Goal: Find specific page/section: Find specific page/section

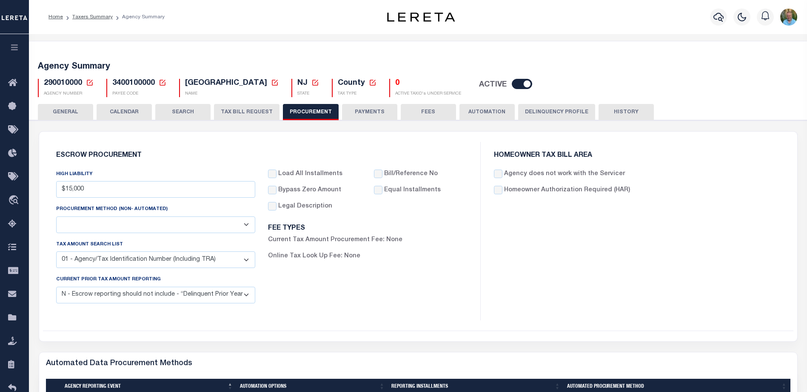
select select "1"
select select "4"
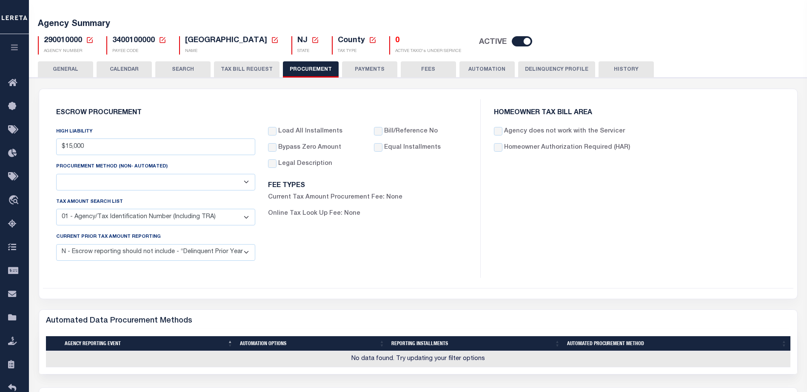
click at [14, 51] on icon "button" at bounding box center [15, 47] width 10 height 8
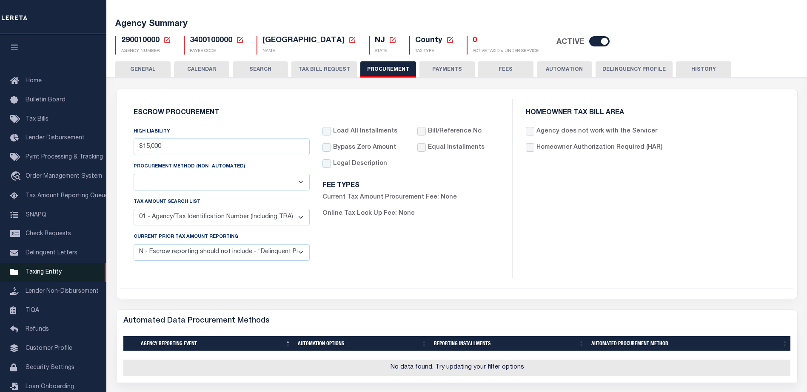
click at [46, 275] on span "Taxing Entity" at bounding box center [44, 272] width 36 height 6
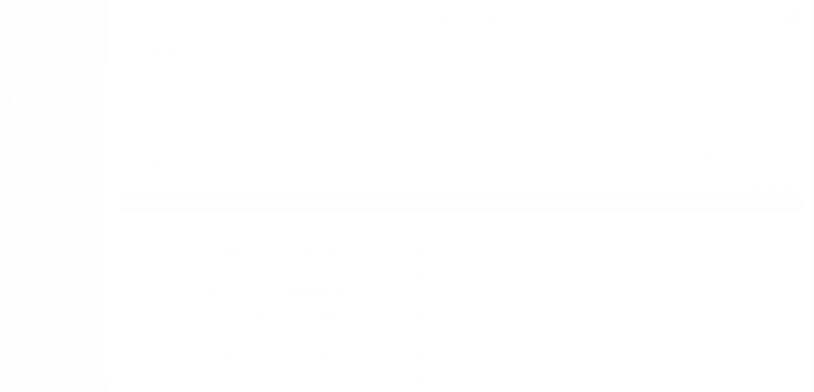
select select
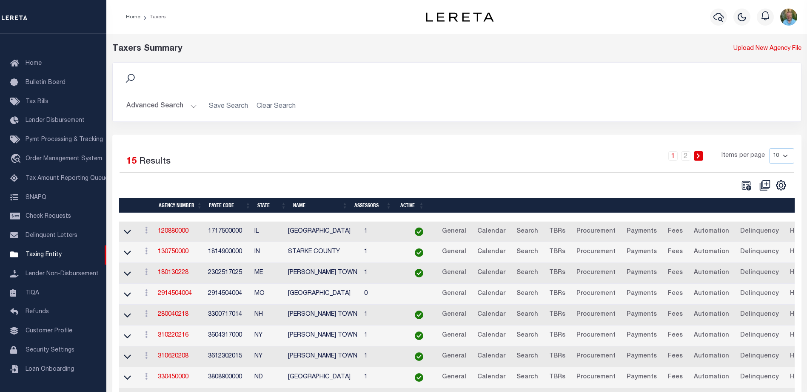
click at [156, 107] on button "Advanced Search" at bounding box center [161, 106] width 71 height 17
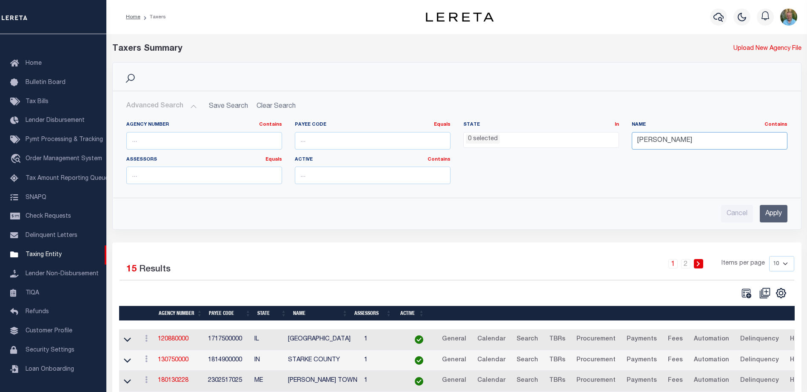
drag, startPoint x: 634, startPoint y: 139, endPoint x: 608, endPoint y: 139, distance: 25.5
click at [608, 139] on div "Agency Number Contains Contains Is Payee Code Equals Equals Is Not Equal To Is …" at bounding box center [457, 155] width 674 height 69
type input "muscogee"
click at [776, 218] on input "Apply" at bounding box center [774, 213] width 28 height 17
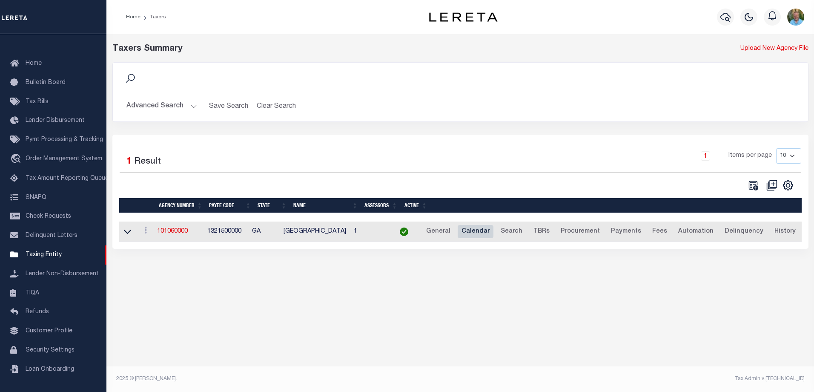
click at [486, 233] on link "Calendar" at bounding box center [476, 232] width 36 height 14
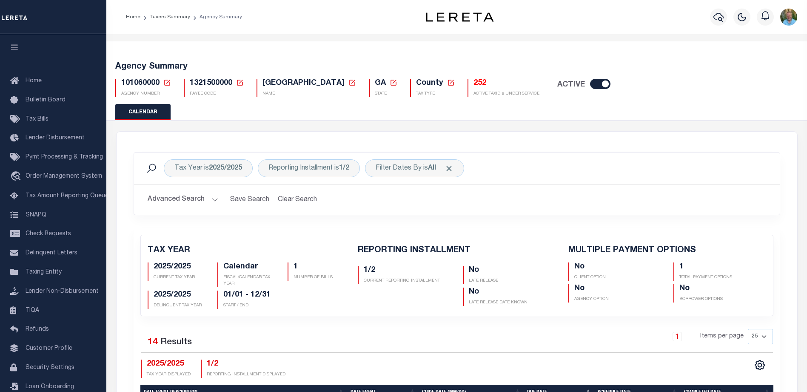
checkbox input "false"
type input "1"
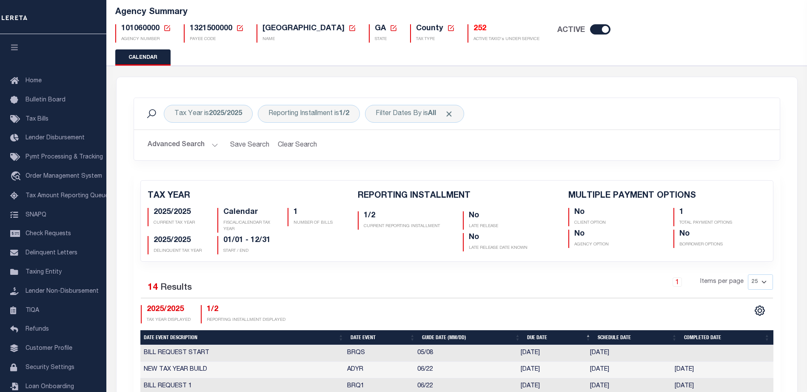
scroll to position [43, 0]
